Goal: Information Seeking & Learning: Find specific fact

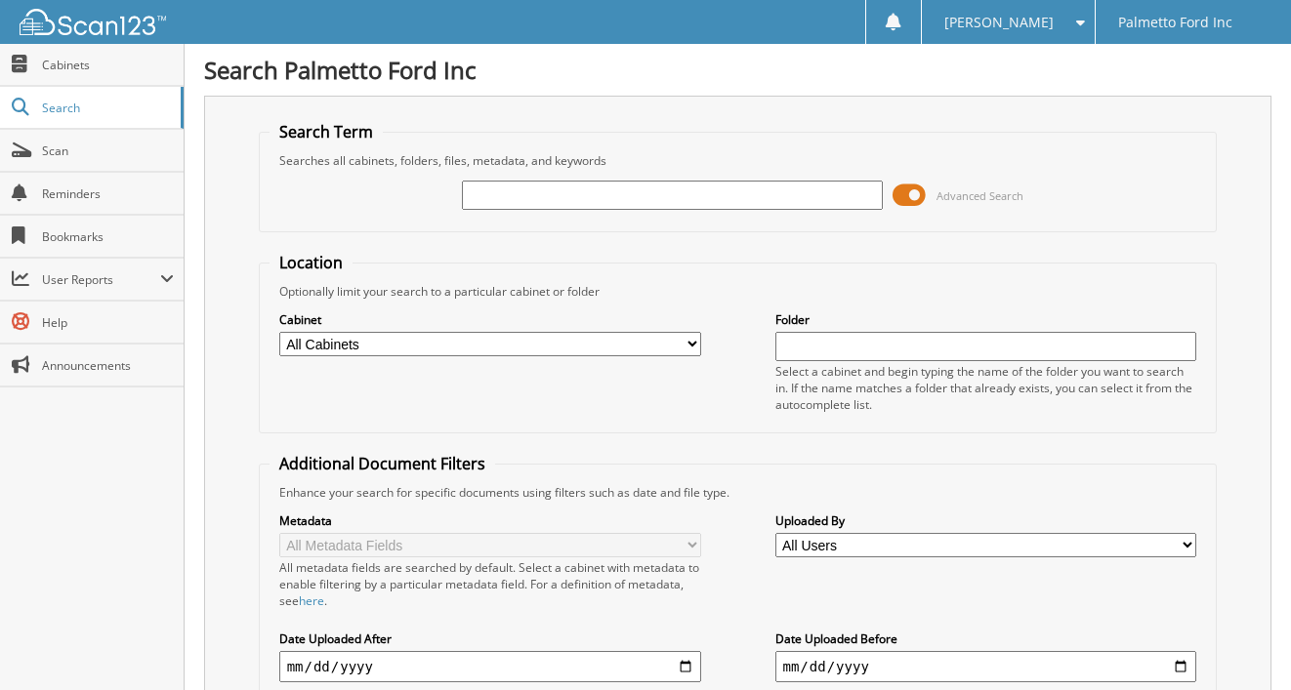
click at [552, 195] on input "text" at bounding box center [673, 195] width 422 height 29
type input "SAVANNAH HAA"
click at [116, 72] on span "Cabinets" at bounding box center [108, 65] width 132 height 17
click at [601, 192] on input "text" at bounding box center [673, 195] width 422 height 29
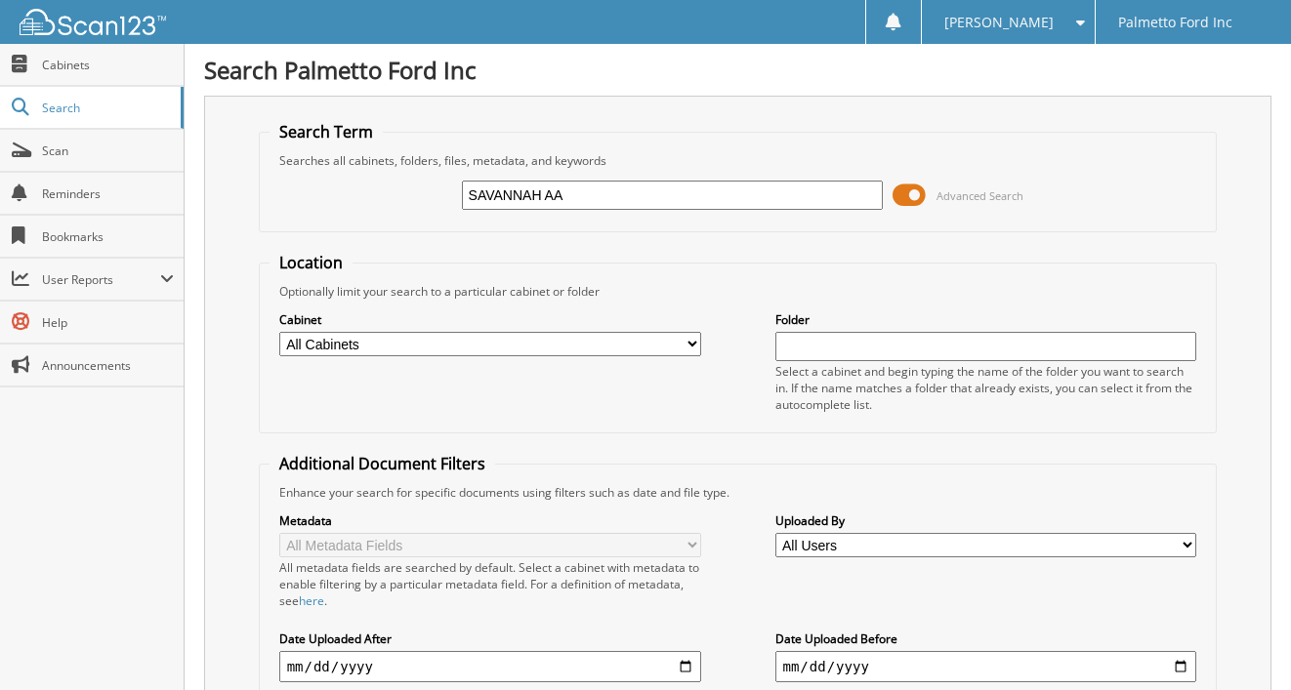
type input "SAVANNAH AA"
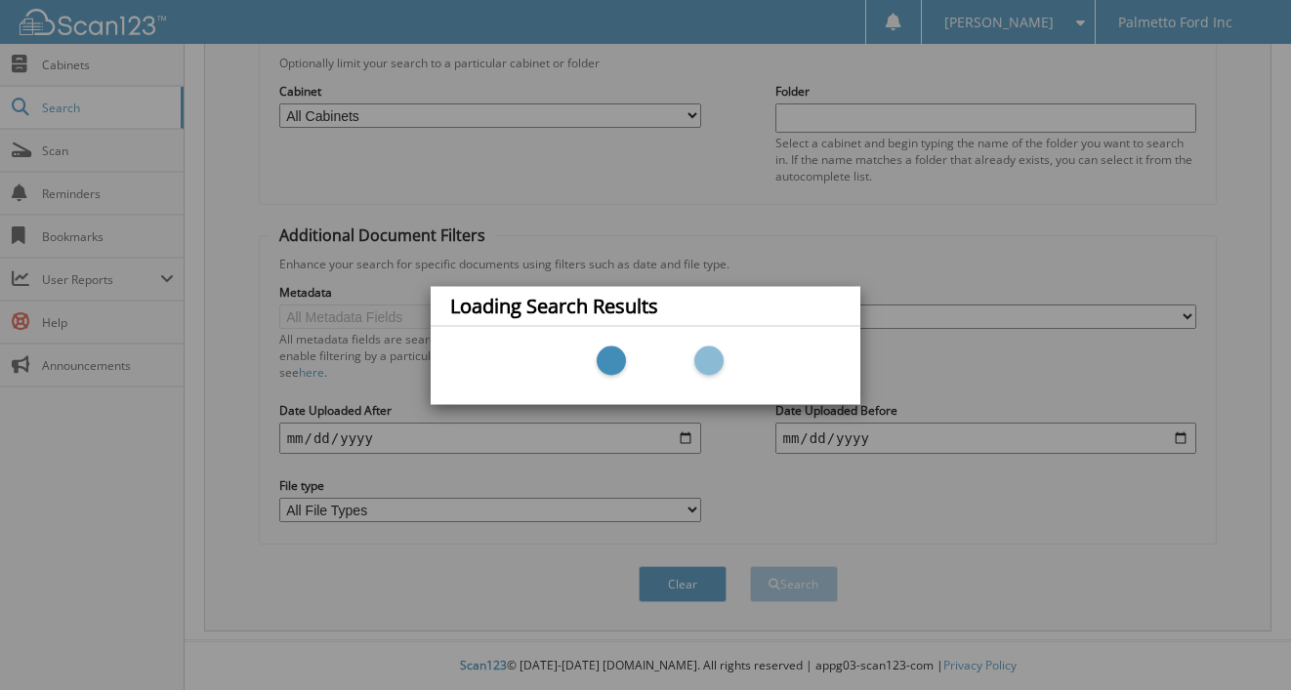
scroll to position [229, 0]
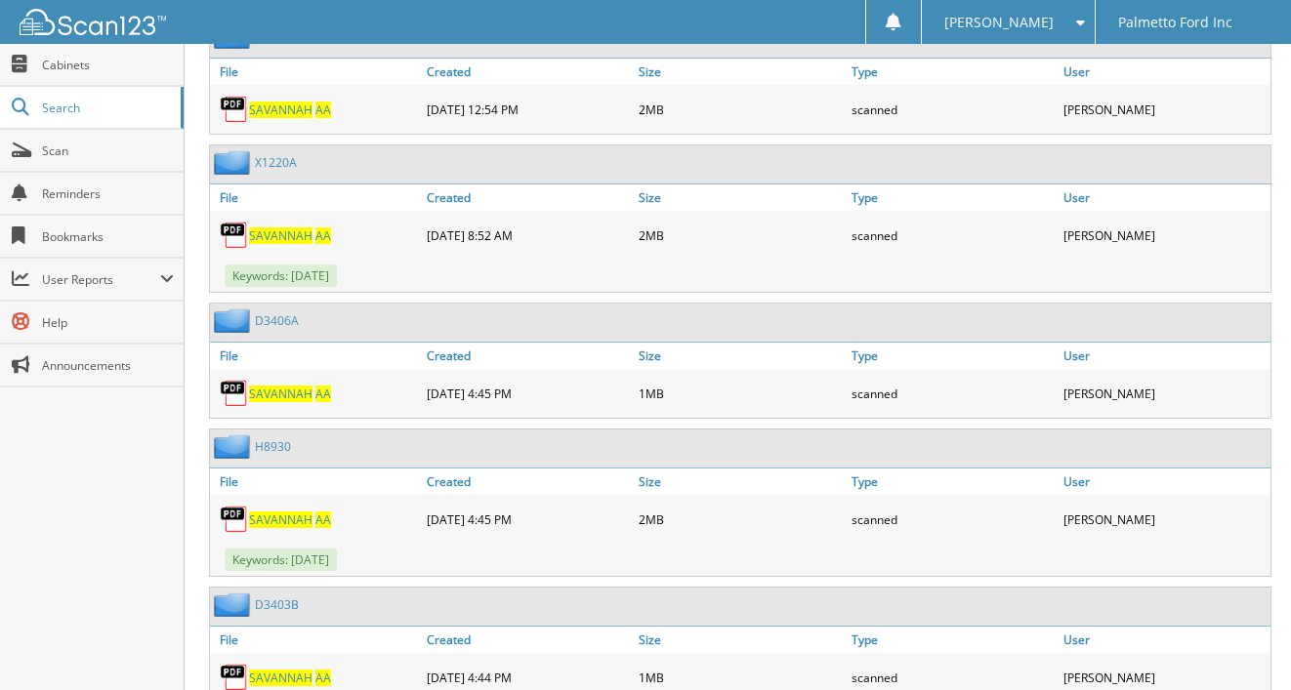
scroll to position [1367, 0]
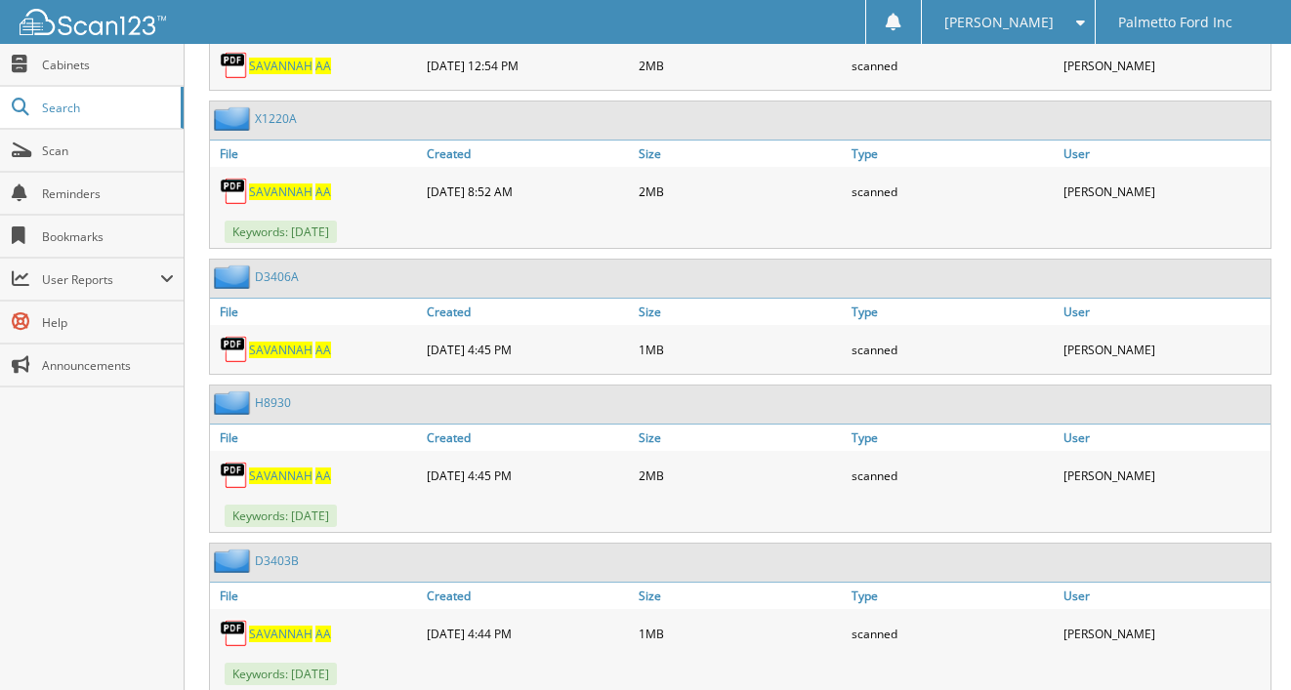
click at [299, 350] on span "SAVANNAH" at bounding box center [280, 350] width 63 height 17
click at [69, 103] on span "Search" at bounding box center [106, 108] width 129 height 17
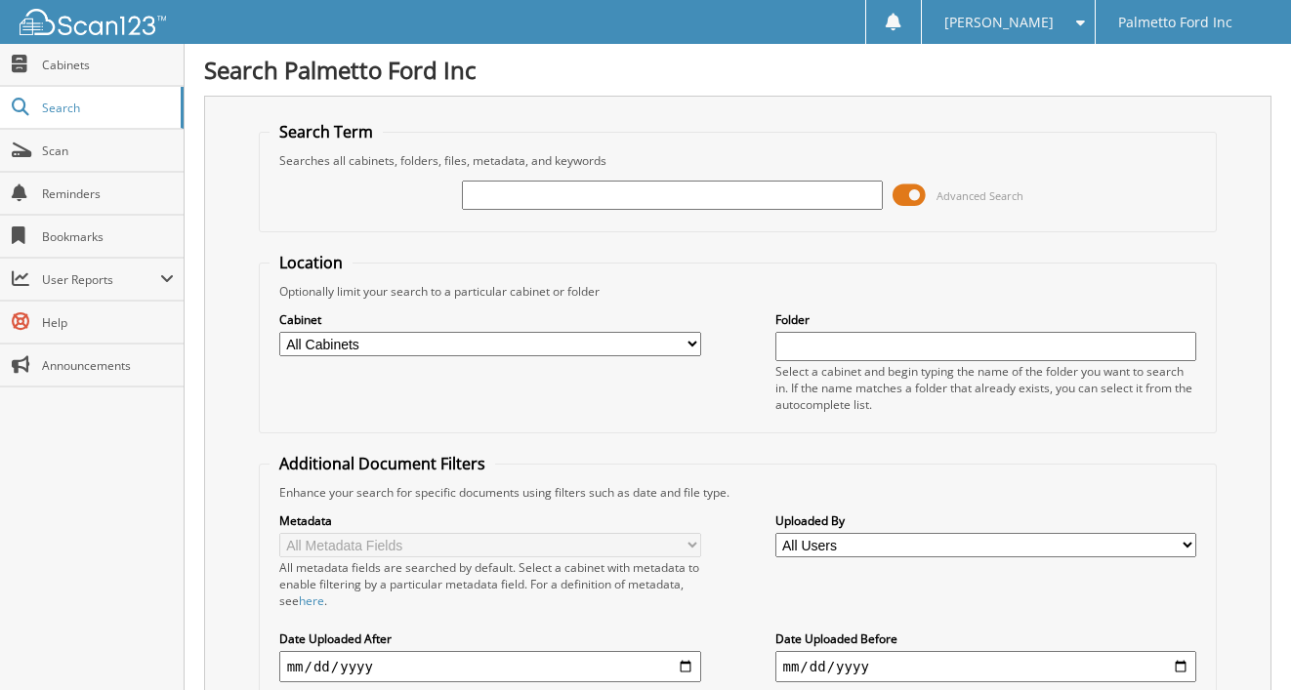
drag, startPoint x: 540, startPoint y: 195, endPoint x: 538, endPoint y: 185, distance: 10.0
click at [540, 193] on input "text" at bounding box center [673, 195] width 422 height 29
type input "600657"
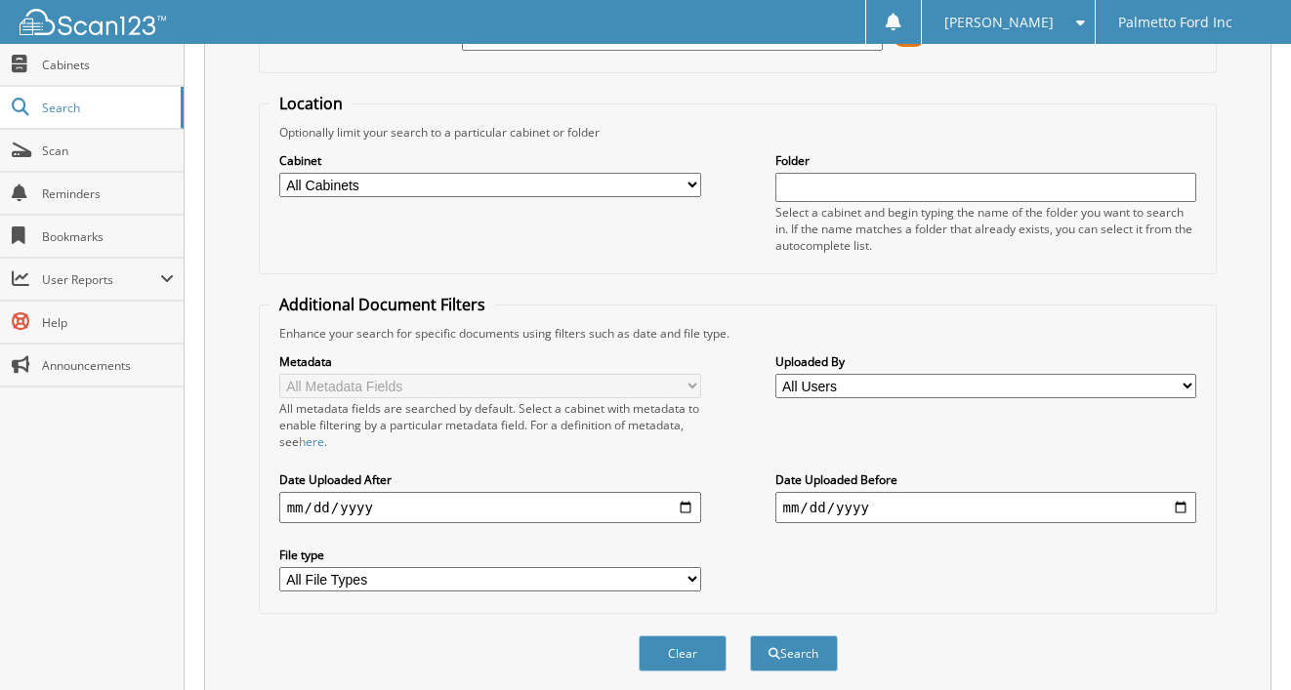
scroll to position [543, 0]
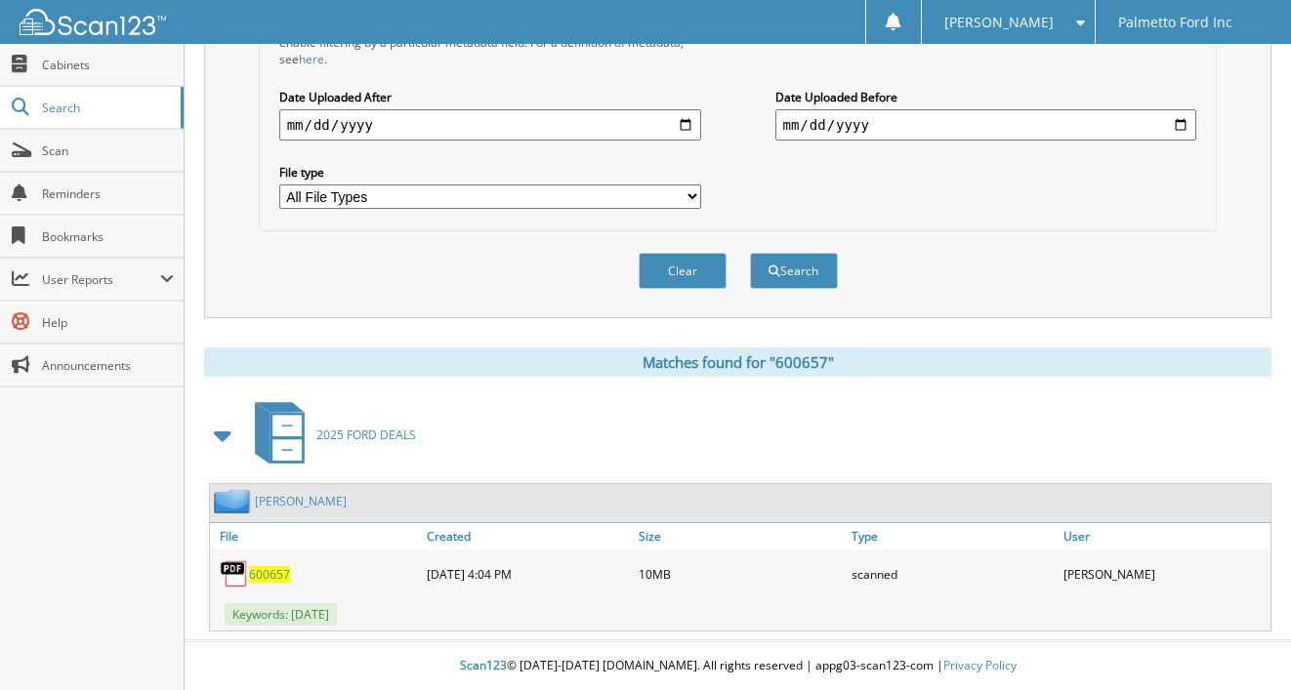
drag, startPoint x: 270, startPoint y: 565, endPoint x: 327, endPoint y: 554, distance: 57.8
click at [270, 566] on link "600657" at bounding box center [269, 574] width 41 height 17
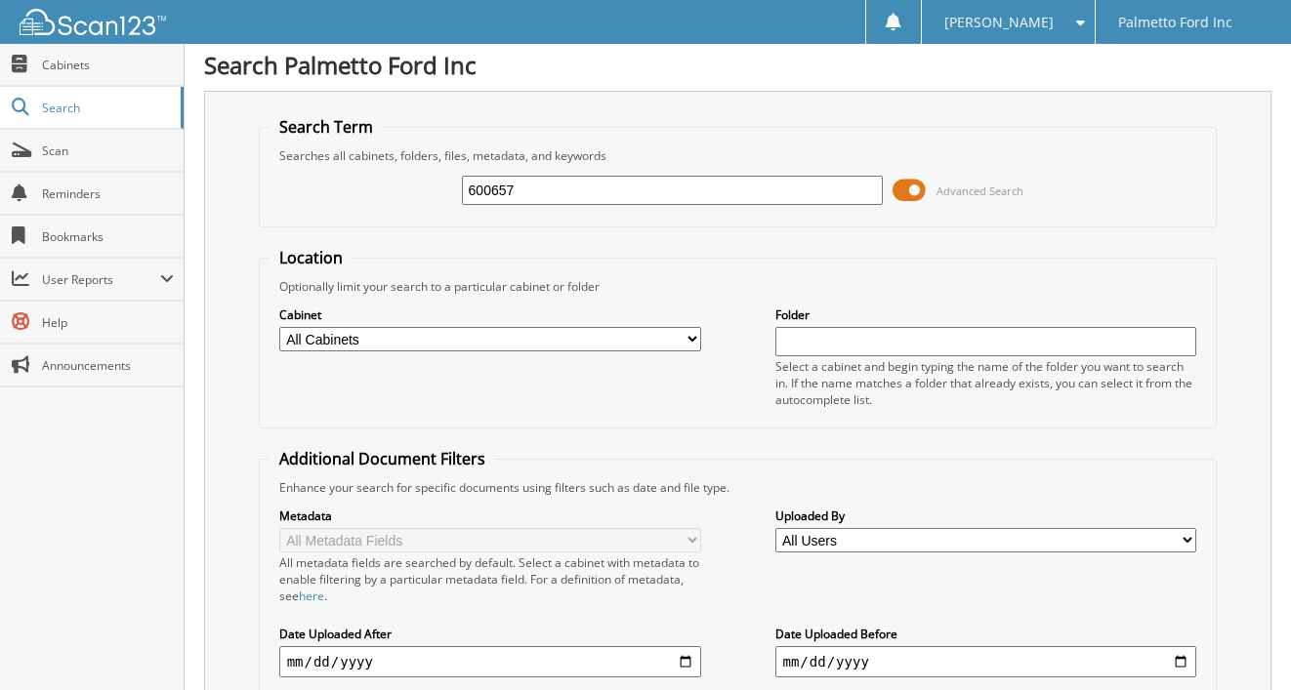
scroll to position [0, 0]
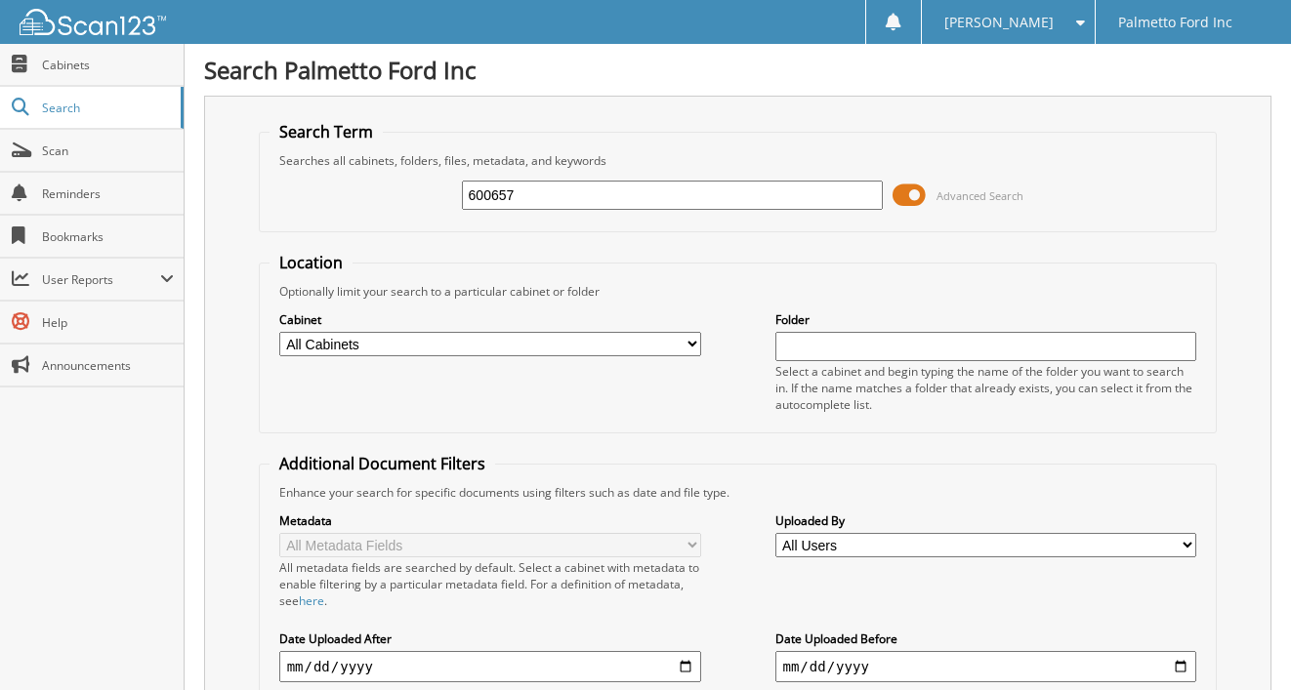
drag, startPoint x: 532, startPoint y: 201, endPoint x: 367, endPoint y: 193, distance: 165.2
click at [368, 197] on div "600657 Advanced Search" at bounding box center [737, 195] width 937 height 53
type input "600854"
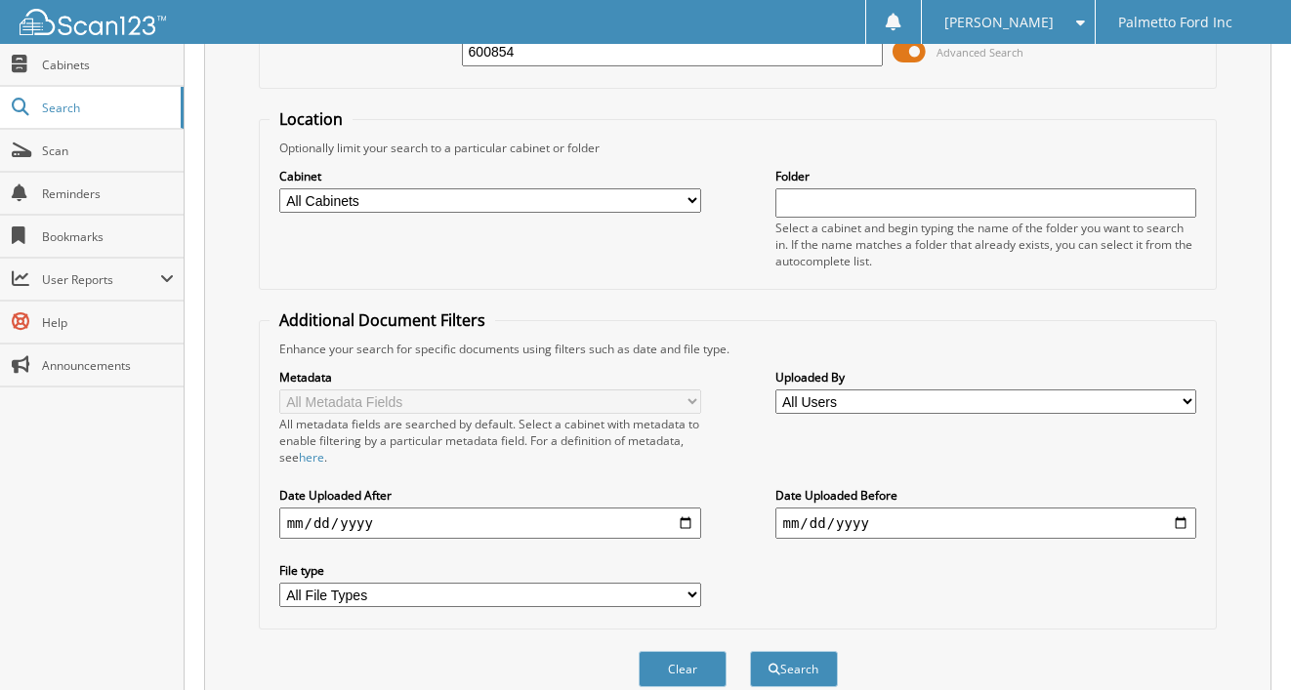
scroll to position [434, 0]
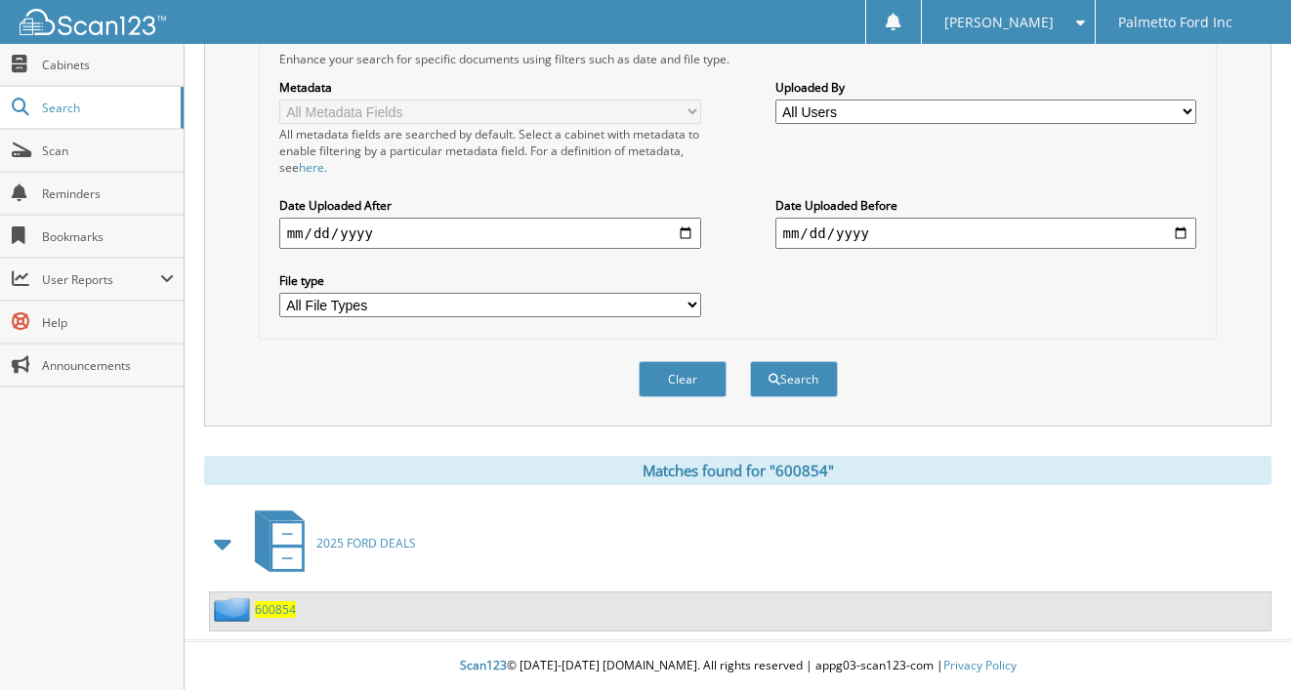
click at [278, 611] on span "600854" at bounding box center [275, 609] width 41 height 17
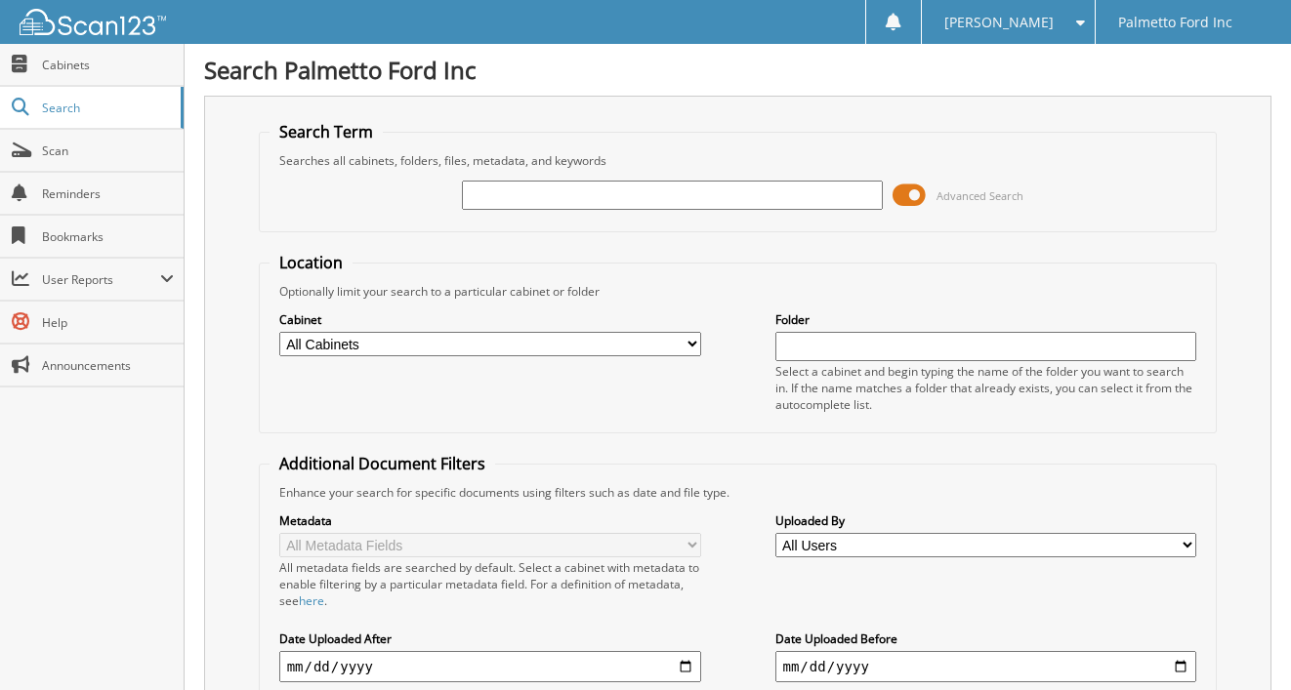
drag, startPoint x: 0, startPoint y: 0, endPoint x: 525, endPoint y: 198, distance: 561.4
click at [525, 198] on input "text" at bounding box center [673, 195] width 422 height 29
type input "d3496b"
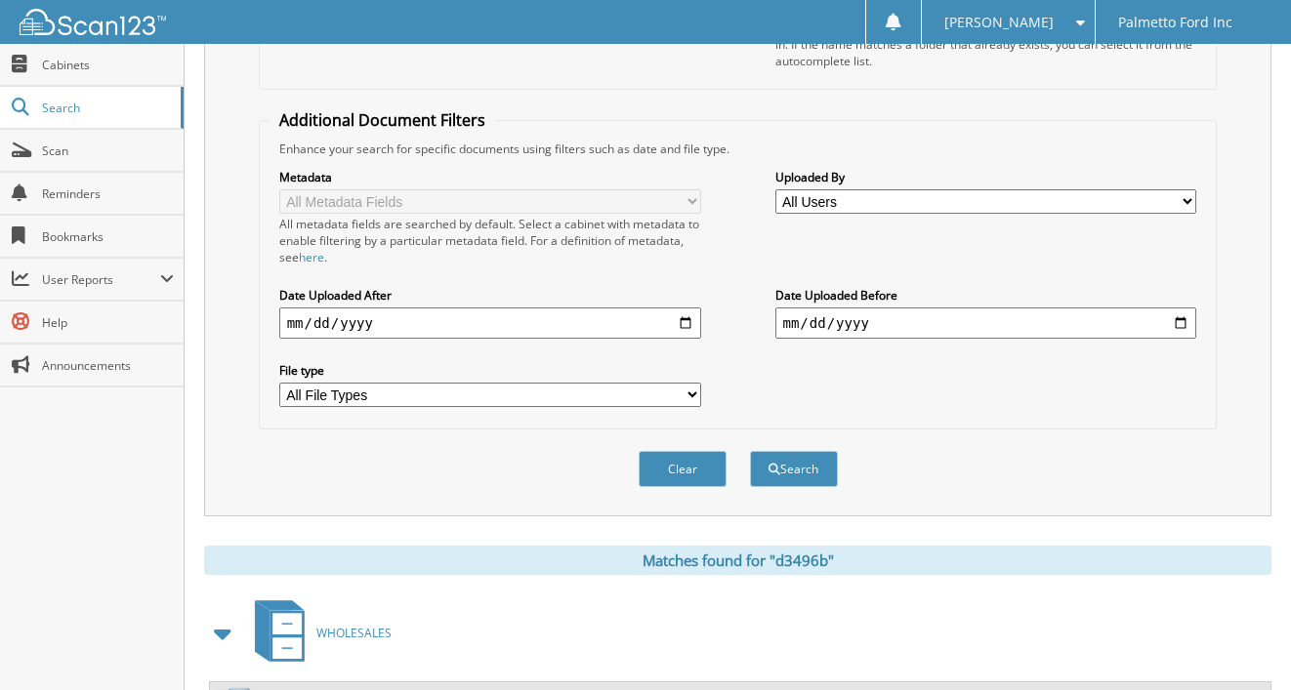
scroll to position [434, 0]
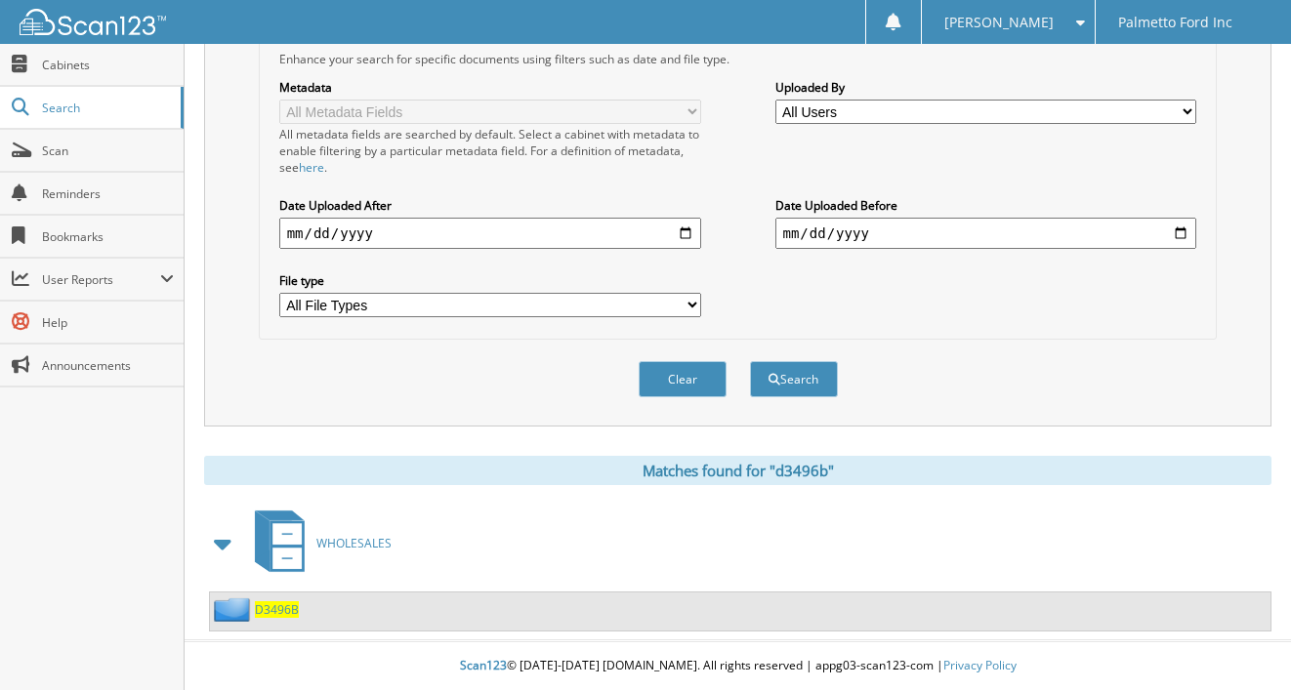
click at [278, 602] on span "D3496B" at bounding box center [277, 609] width 44 height 17
